Goal: Task Accomplishment & Management: Manage account settings

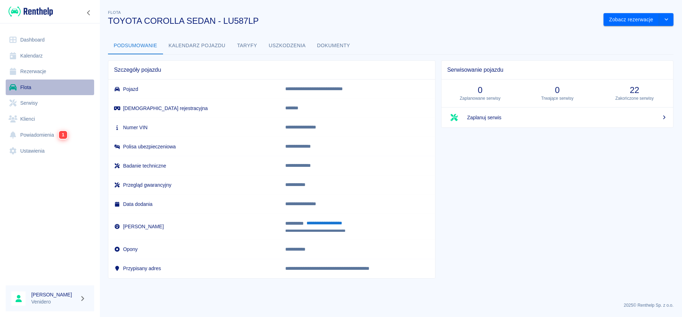
click at [27, 88] on link "Flota" at bounding box center [50, 88] width 88 height 16
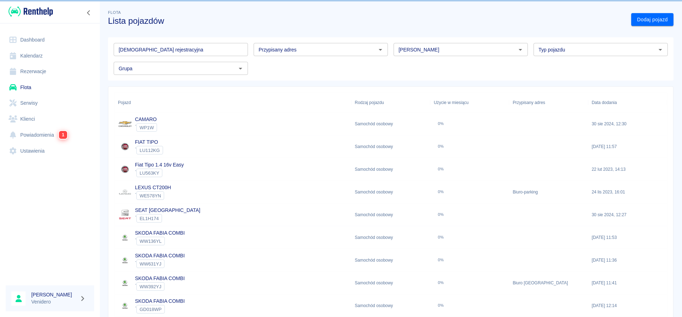
click at [150, 45] on input "[DEMOGRAPHIC_DATA] rejestracyjna" at bounding box center [181, 49] width 134 height 13
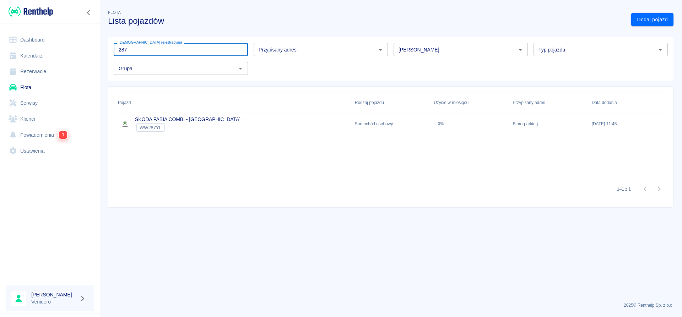
type input "287"
click at [168, 117] on link "SKODA FABIA COMBI - [GEOGRAPHIC_DATA]" at bounding box center [187, 120] width 105 height 6
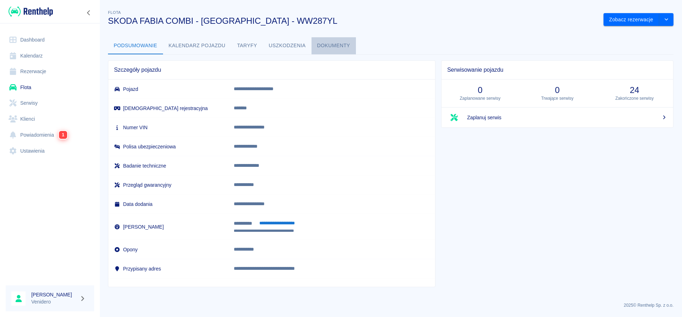
click at [335, 45] on button "Dokumenty" at bounding box center [334, 45] width 44 height 17
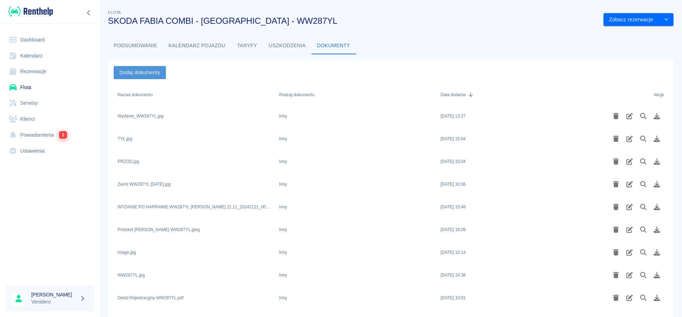
click at [137, 67] on button "Dodaj dokumenty" at bounding box center [140, 72] width 52 height 13
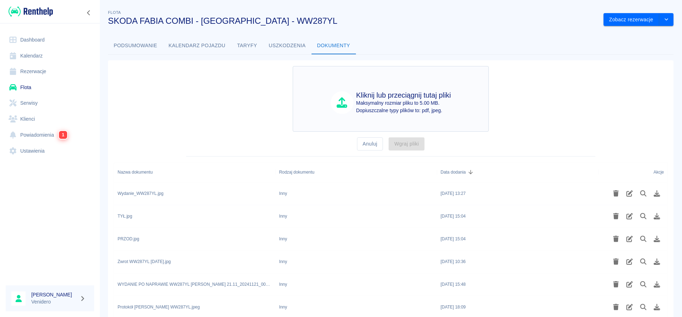
click at [397, 97] on h4 "Kliknij lub przeciągnij tutaj pliki" at bounding box center [403, 95] width 95 height 9
type input "C:\fakepath\Dowod_WW287YL.pdf"
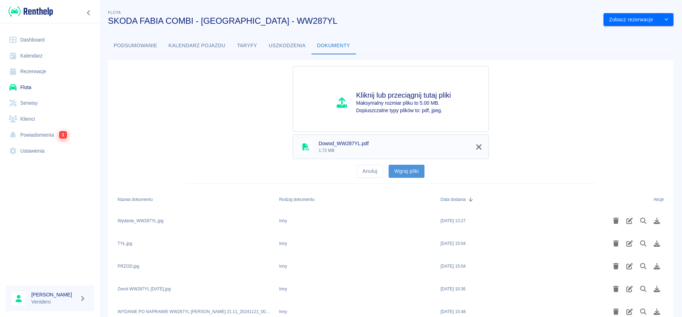
click at [405, 173] on button "Wgraj pliki" at bounding box center [407, 171] width 36 height 13
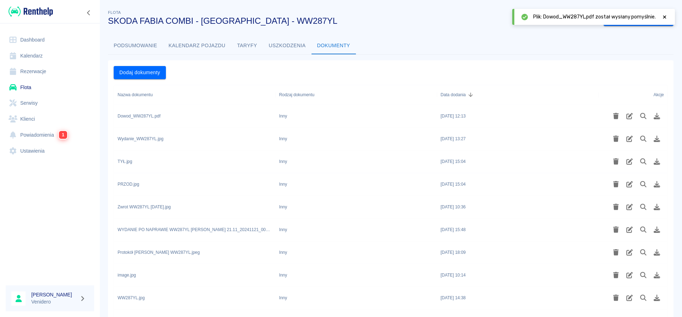
click at [664, 19] on icon at bounding box center [664, 17] width 6 height 5
click at [668, 18] on icon "drop-down" at bounding box center [667, 19] width 6 height 5
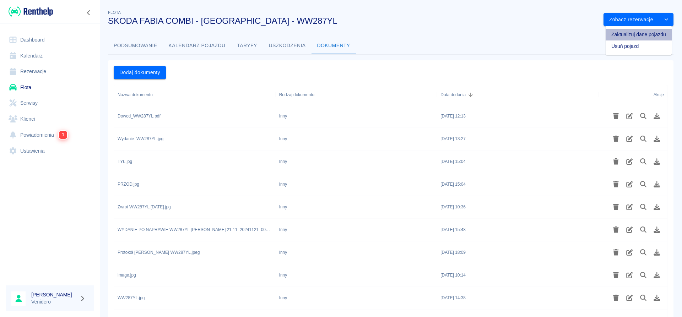
click at [630, 36] on li "Zaktualizuj dane pojazdu" at bounding box center [639, 35] width 66 height 12
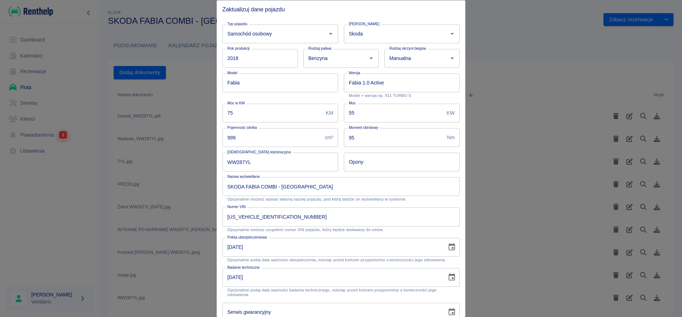
scroll to position [36, 0]
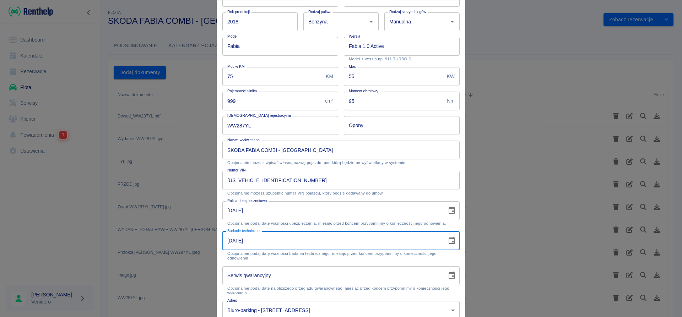
drag, startPoint x: 228, startPoint y: 241, endPoint x: 232, endPoint y: 240, distance: 3.9
click at [232, 240] on input "21-08-2025" at bounding box center [332, 241] width 220 height 19
click at [253, 240] on input "19-08-2025" at bounding box center [332, 241] width 220 height 19
type input "19-08-2026"
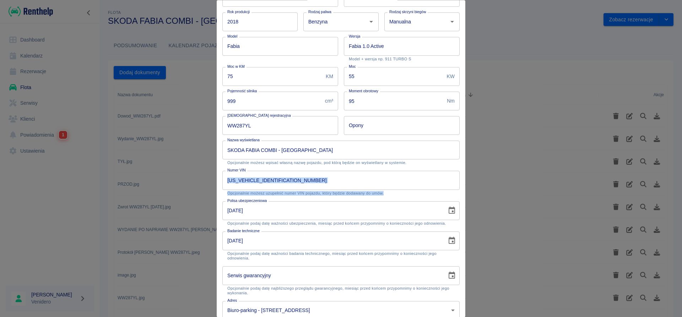
click at [426, 193] on div "Numer VIN TMBJB6NJXJZ171628 Numer VIN Opcjonalnie możesz uzupełnić numer VIN po…" at bounding box center [340, 183] width 237 height 25
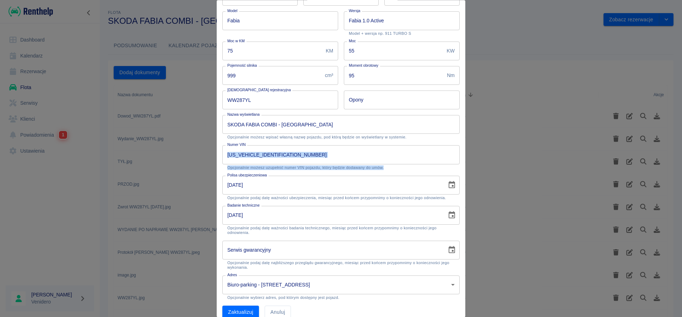
scroll to position [72, 0]
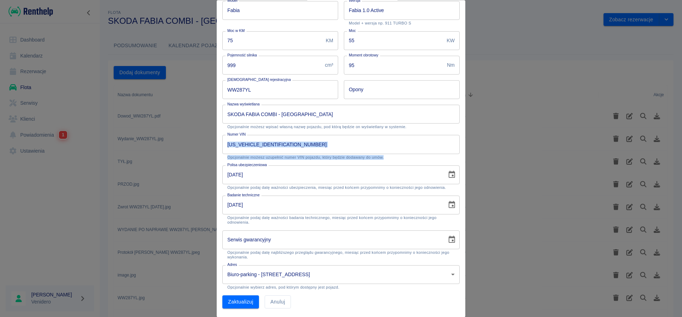
click at [454, 275] on body "Używamy plików Cookies, by zapewnić Ci najlepsze możliwe doświadczenie. Aby dow…" at bounding box center [341, 158] width 682 height 317
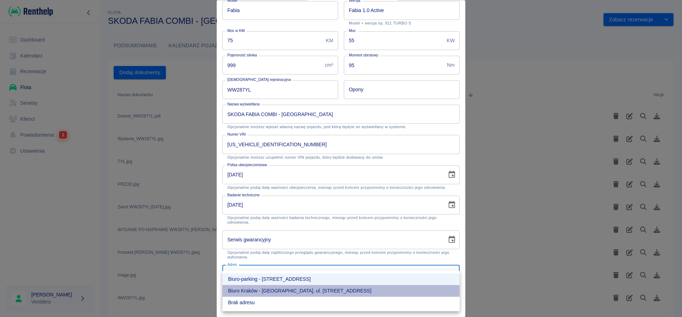
click at [328, 289] on li "Biuro Kraków - Kraków, ul. Osiedle Teatralne 9a" at bounding box center [340, 291] width 237 height 12
type input "3f50a04f-11c0-4bbd-8ad9-a0bf8270ece0"
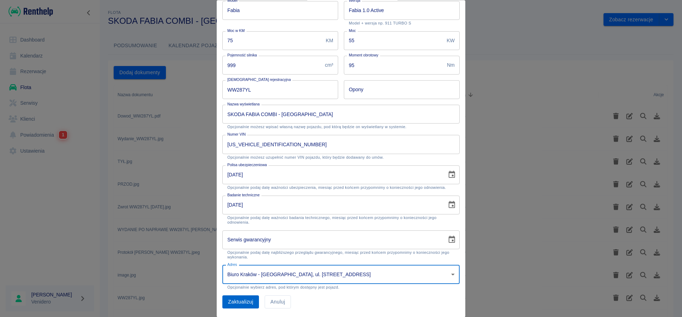
click at [241, 301] on button "Zaktualizuj" at bounding box center [240, 302] width 37 height 13
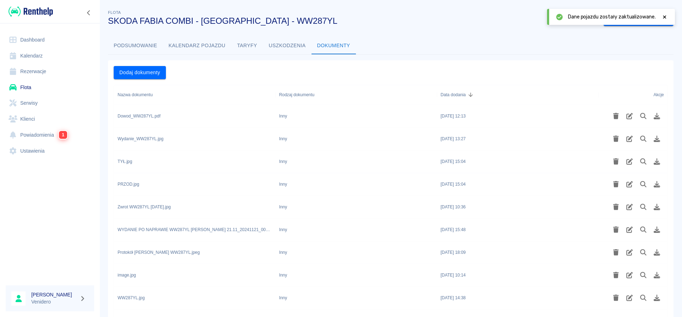
click at [665, 18] on icon at bounding box center [664, 17] width 6 height 5
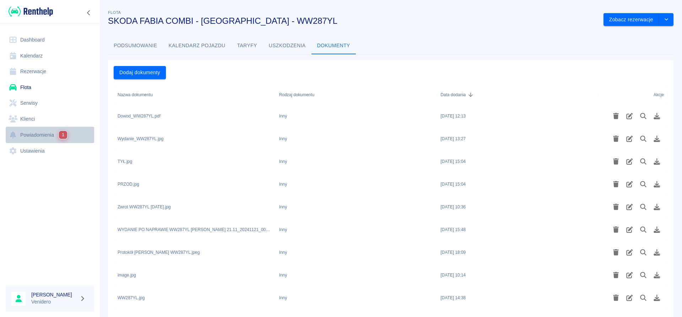
click at [44, 139] on link "Powiadomienia 1" at bounding box center [50, 135] width 88 height 16
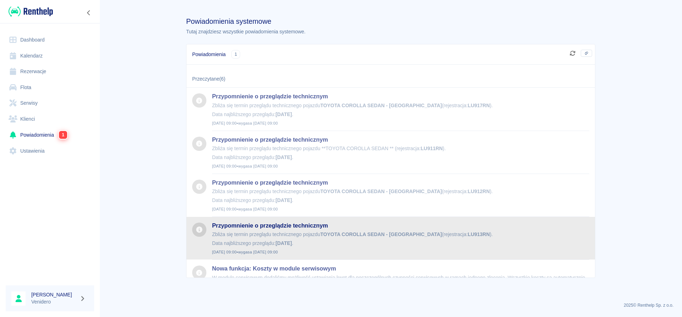
scroll to position [109, 0]
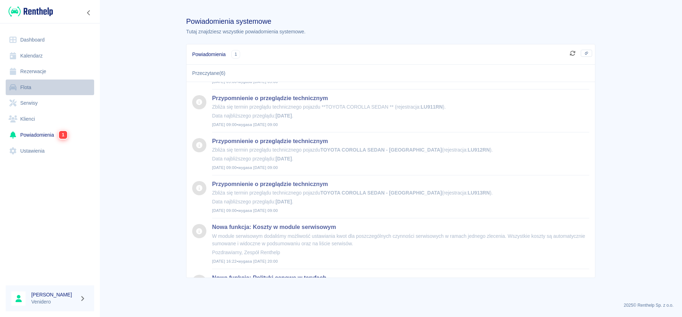
click at [27, 87] on link "Flota" at bounding box center [50, 88] width 88 height 16
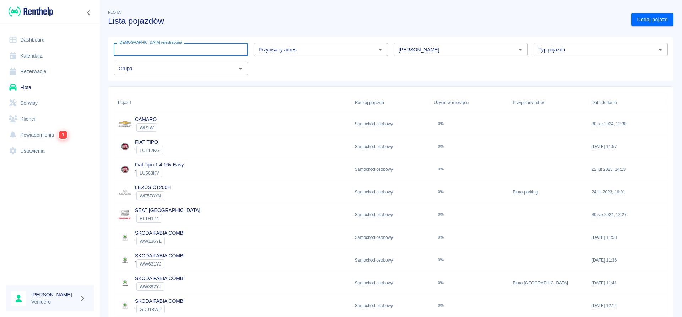
click at [151, 50] on input "Tablica rejestracyjna" at bounding box center [181, 49] width 134 height 13
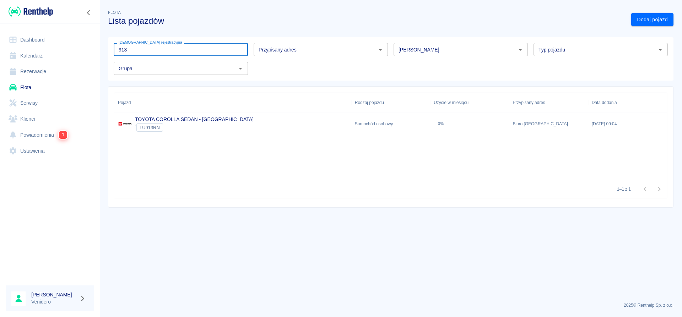
type input "913"
click at [182, 120] on link "TOYOTA COROLLA SEDAN - KRAKÓW" at bounding box center [194, 120] width 119 height 6
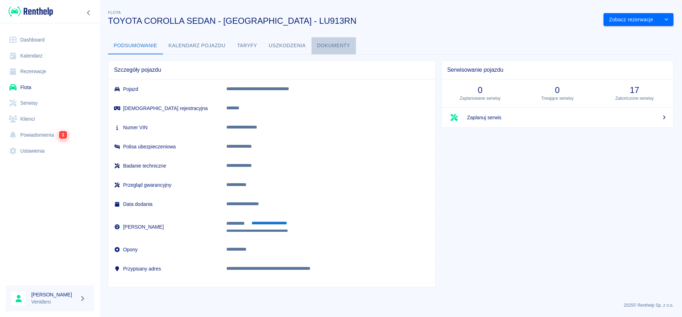
click at [334, 43] on button "Dokumenty" at bounding box center [334, 45] width 44 height 17
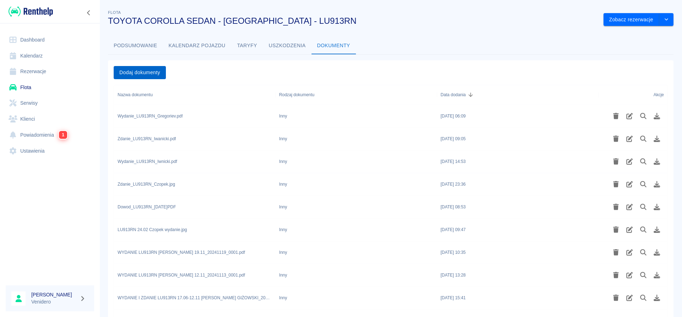
click at [149, 68] on button "Dodaj dokumenty" at bounding box center [140, 72] width 52 height 13
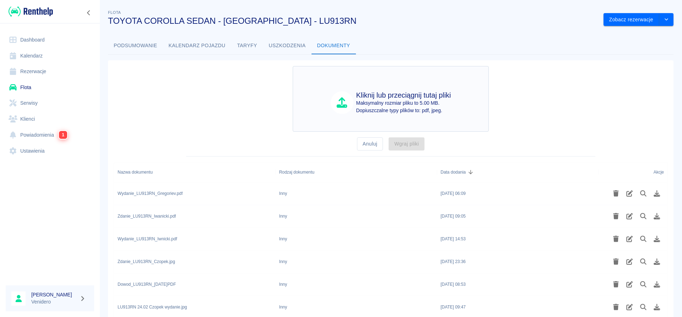
click at [386, 96] on h4 "Kliknij lub przeciągnij tutaj pliki" at bounding box center [403, 95] width 95 height 9
type input "C:\fakepath\Zdanie_LU913RN_Grygoriev.pdf"
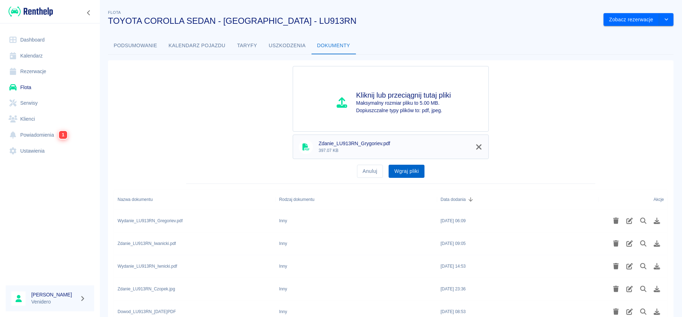
click at [410, 172] on button "Wgraj pliki" at bounding box center [407, 171] width 36 height 13
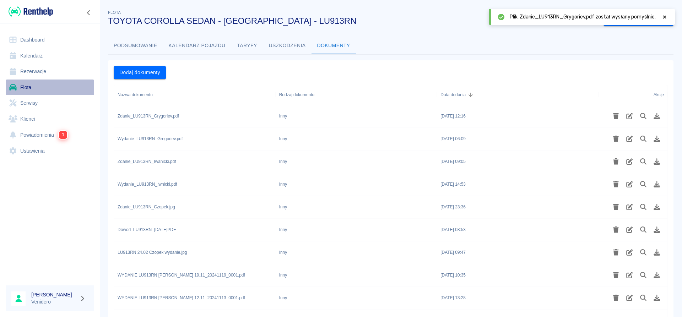
click at [29, 87] on link "Flota" at bounding box center [50, 88] width 88 height 16
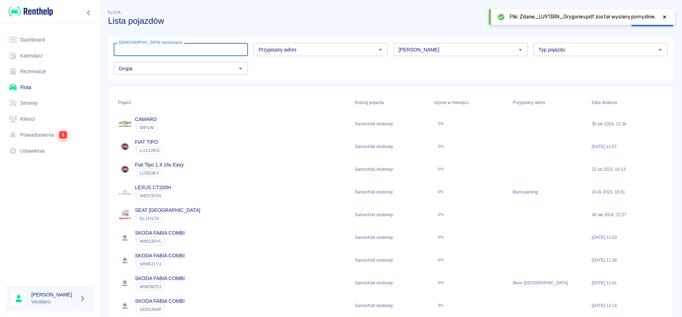
click at [152, 53] on input "Tablica rejestracyjna" at bounding box center [181, 49] width 134 height 13
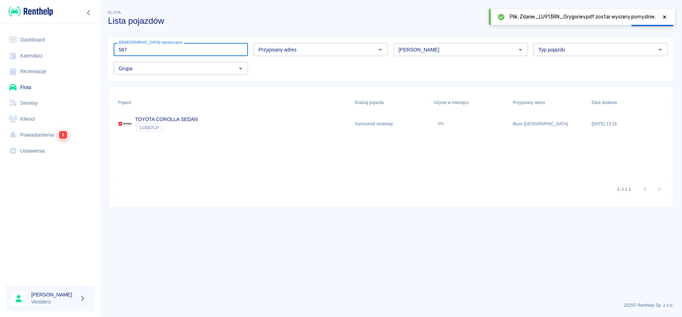
type input "587"
click at [165, 117] on link "TOYOTA COROLLA SEDAN" at bounding box center [166, 120] width 63 height 6
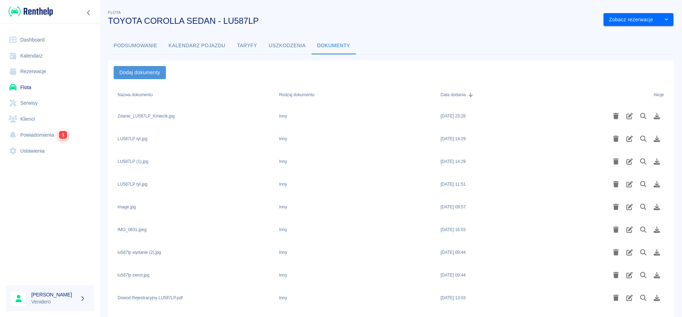
click at [144, 73] on button "Dodaj dokumenty" at bounding box center [140, 72] width 52 height 13
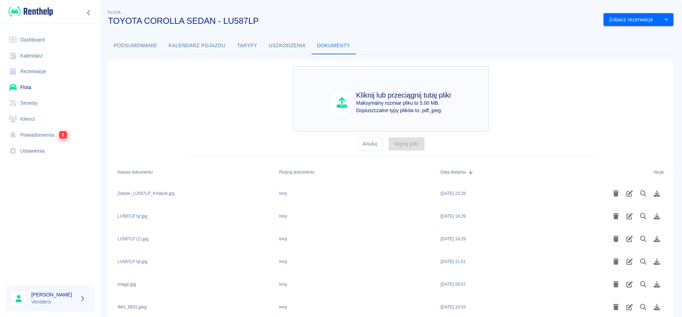
click at [401, 105] on p "Maksymalny rozmiar pliku to 5.00 MB." at bounding box center [403, 102] width 95 height 7
type input "C:\fakepath\Wydanie_LU587LP_Grygoriev.pdf"
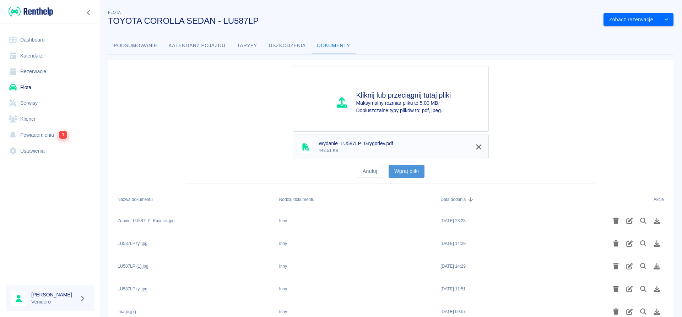
click at [414, 176] on button "Wgraj pliki" at bounding box center [407, 171] width 36 height 13
